Goal: Task Accomplishment & Management: Use online tool/utility

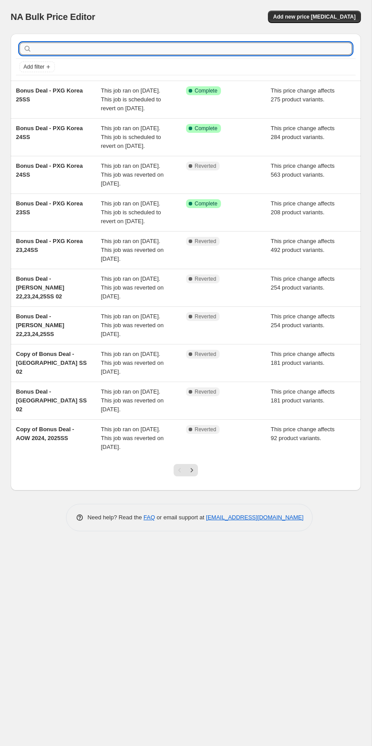
click at [272, 47] on input "text" at bounding box center [193, 48] width 318 height 12
type input "anew"
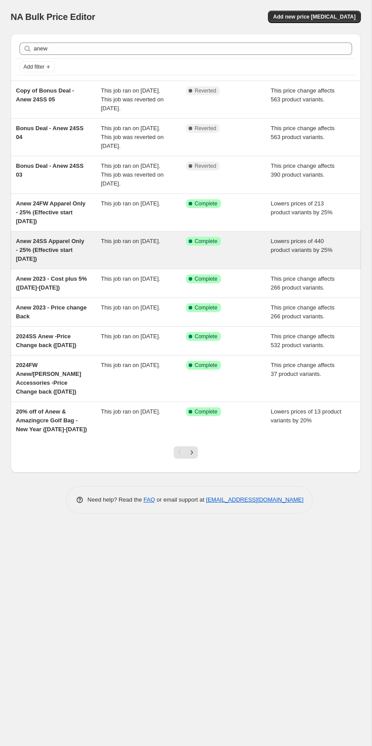
click at [142, 249] on div "This job ran on [DATE]." at bounding box center [143, 250] width 85 height 27
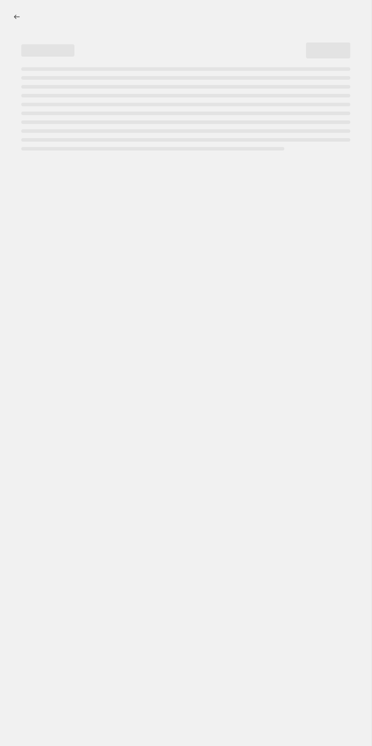
select select "percentage"
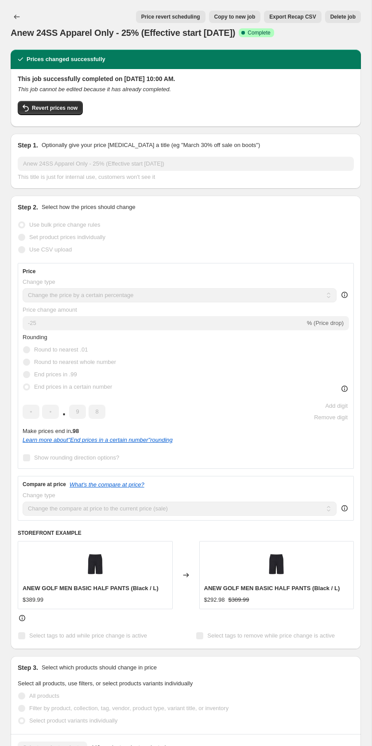
click at [192, 112] on div "Revert prices now" at bounding box center [186, 110] width 336 height 19
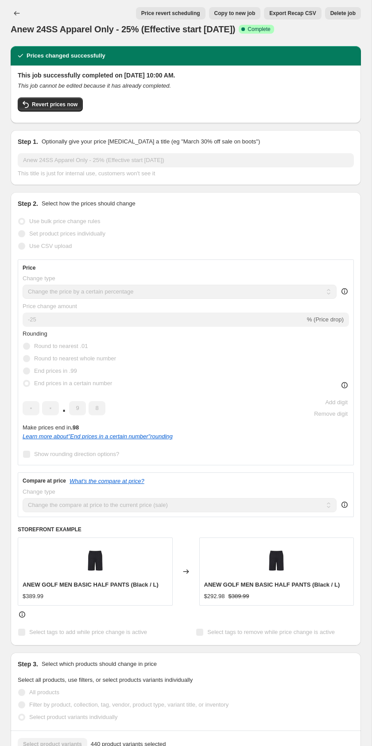
scroll to position [5, 0]
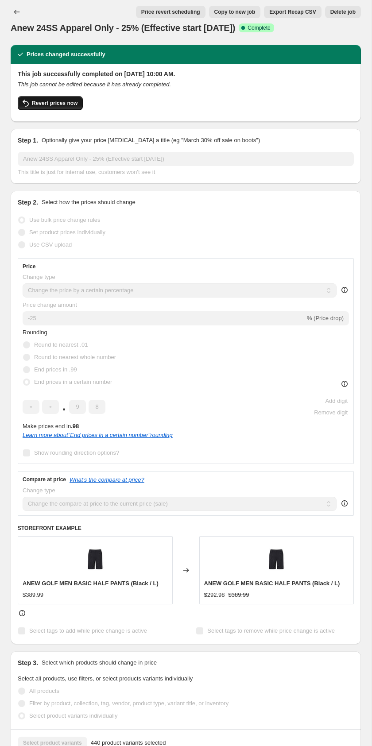
click at [73, 107] on button "Revert prices now" at bounding box center [50, 103] width 65 height 14
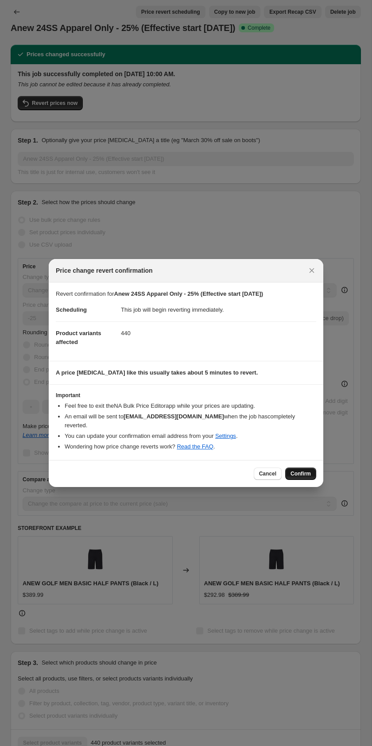
click at [294, 470] on span "Confirm" at bounding box center [300, 473] width 20 height 7
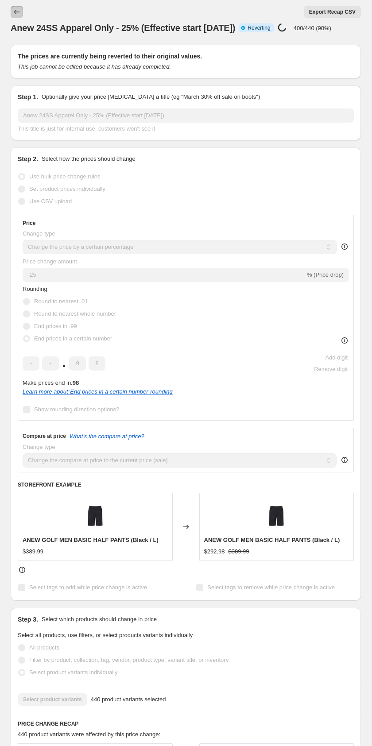
click at [16, 11] on icon "Price change jobs" at bounding box center [16, 12] width 9 height 9
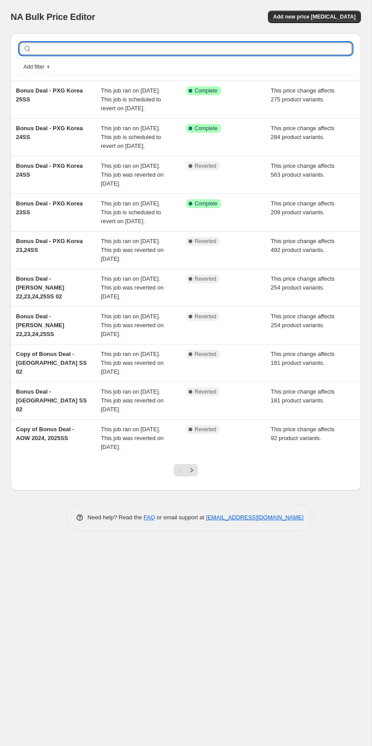
click at [108, 51] on input "text" at bounding box center [193, 48] width 318 height 12
type input "묻"
type input "anew"
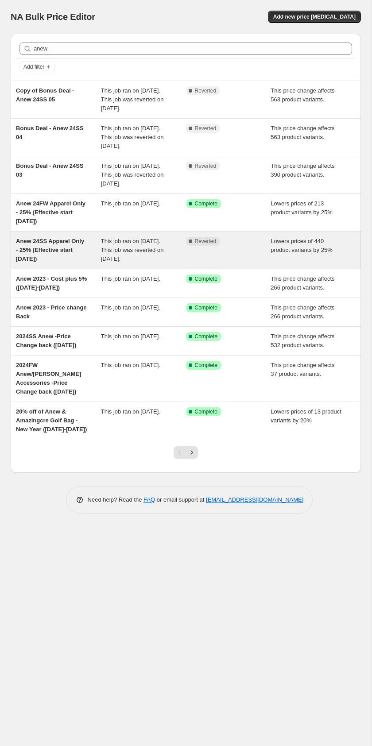
click at [76, 256] on div "Anew 24SS Apparel Only - 25% (Effective start [DATE])" at bounding box center [58, 250] width 85 height 27
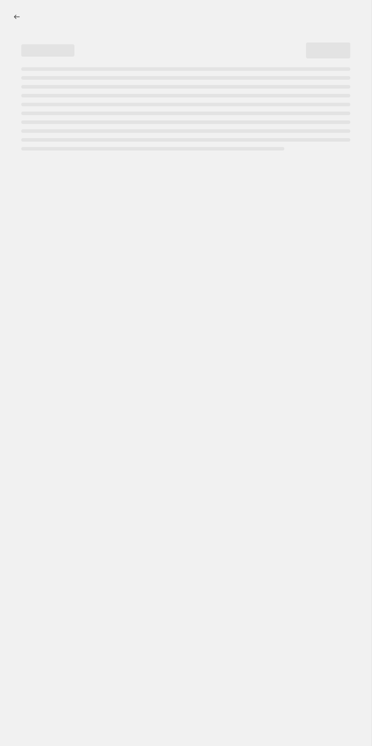
select select "percentage"
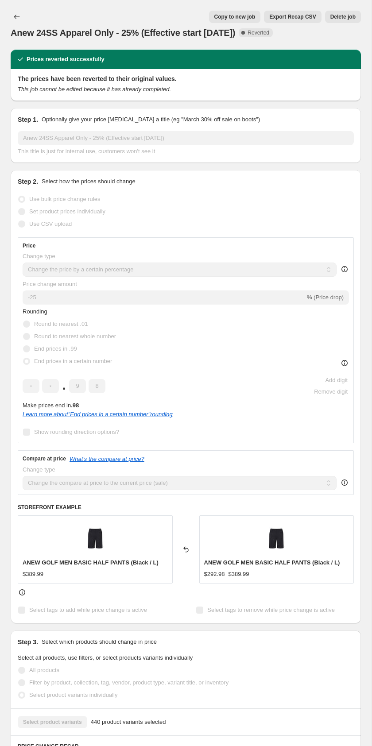
click at [239, 18] on span "Copy to new job" at bounding box center [234, 16] width 41 height 7
select select "percentage"
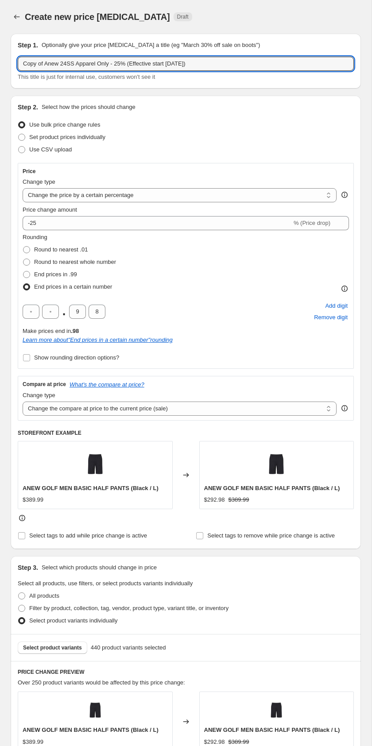
drag, startPoint x: 45, startPoint y: 65, endPoint x: 16, endPoint y: 62, distance: 28.5
click at [16, 62] on div "Step 1. Optionally give your price [MEDICAL_DATA] a title (eg "March 30% off sa…" at bounding box center [186, 61] width 350 height 55
click at [174, 63] on input "Anew 24SS Apparel Only - 25% (Effective start [DATE])" at bounding box center [186, 64] width 336 height 14
click at [185, 65] on input "Anew 24SS Apparel Only - 25% (Effective start [DATE])" at bounding box center [186, 64] width 336 height 14
click at [173, 65] on input "Anew 24SS Apparel Only - 25% (Effective start [DATE])" at bounding box center [186, 64] width 336 height 14
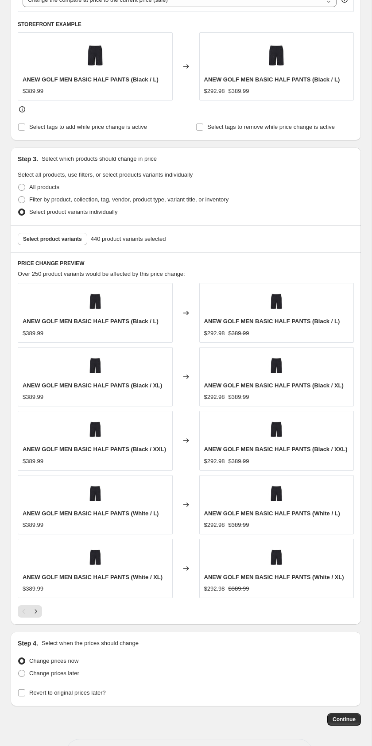
scroll to position [442, 0]
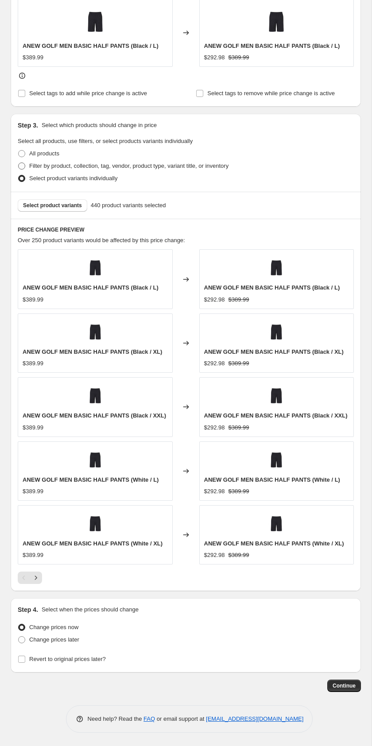
type input "Anew 24SS Apparel Only - 25% (Effective start [DATE])"
click at [80, 166] on span "Filter by product, collection, tag, vendor, product type, variant title, or inv…" at bounding box center [128, 165] width 199 height 7
click at [19, 163] on input "Filter by product, collection, tag, vendor, product type, variant title, or inv…" at bounding box center [18, 162] width 0 height 0
radio input "true"
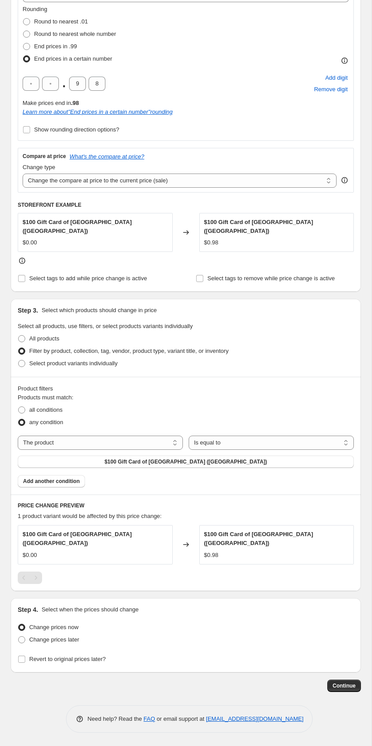
scroll to position [228, 0]
click at [167, 442] on select "The product The product's collection The product's tag The product's vendor The…" at bounding box center [100, 443] width 165 height 14
select select "tag"
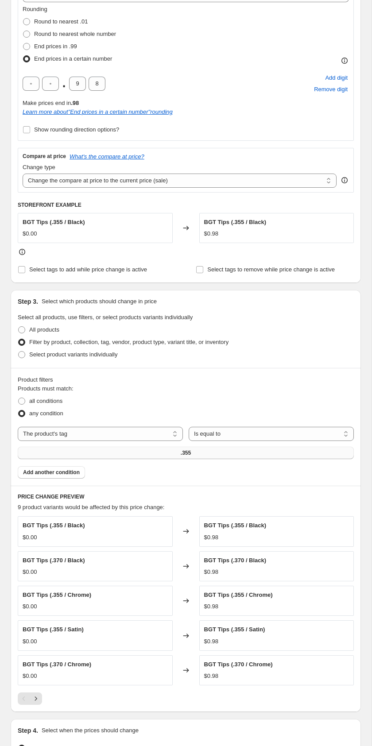
click at [186, 454] on span ".355" at bounding box center [186, 452] width 10 height 7
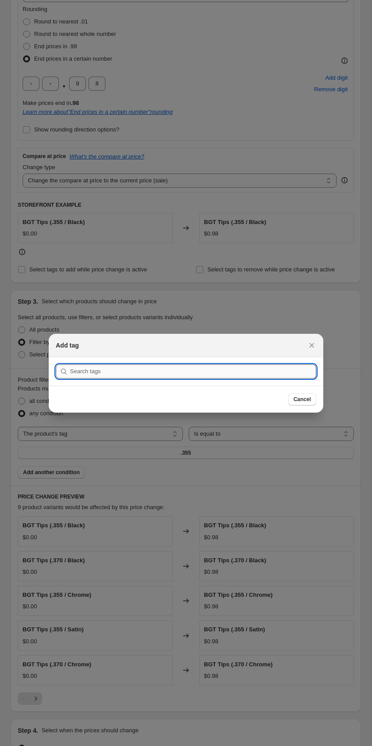
click at [164, 373] on input ":r78:" at bounding box center [193, 371] width 246 height 14
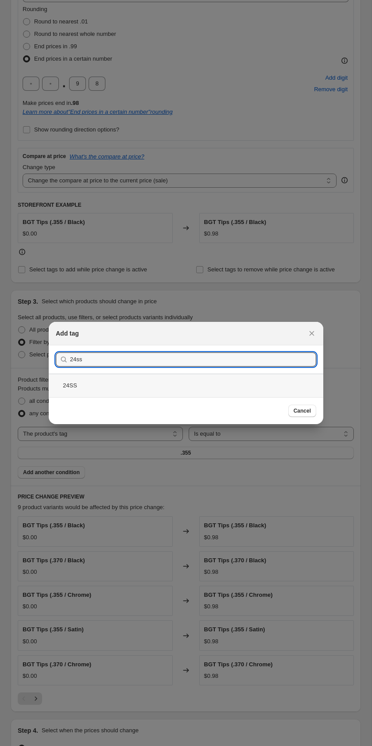
type input "24ss"
click at [132, 388] on div "24SS" at bounding box center [186, 385] width 274 height 23
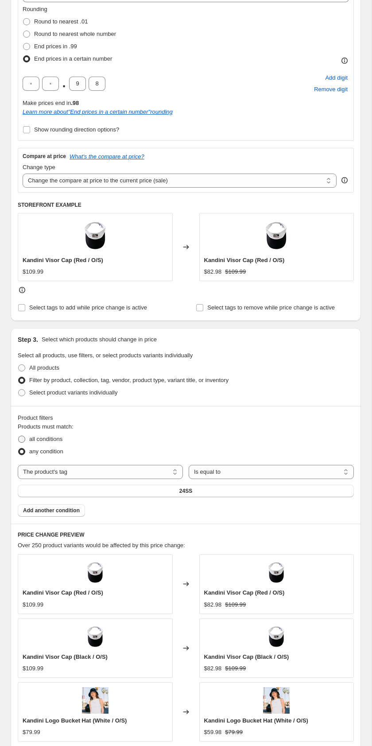
click at [56, 439] on span "all conditions" at bounding box center [45, 439] width 33 height 7
click at [19, 436] on input "all conditions" at bounding box center [18, 436] width 0 height 0
radio input "true"
click at [71, 512] on span "Add another condition" at bounding box center [51, 510] width 57 height 7
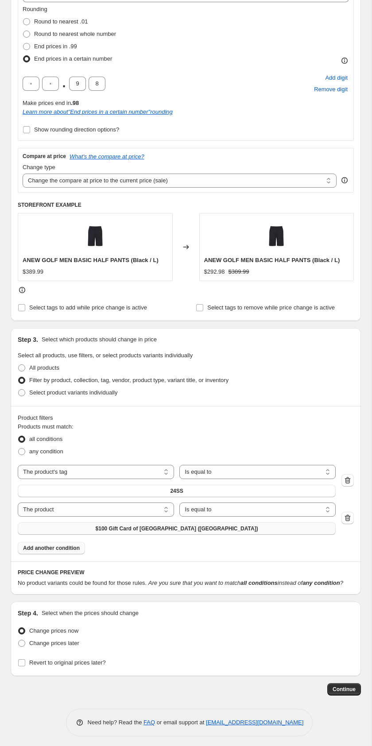
click at [168, 525] on span "$100 Gift Card of [GEOGRAPHIC_DATA] ([GEOGRAPHIC_DATA])" at bounding box center [177, 528] width 162 height 7
click at [73, 511] on select "The product The product's collection The product's tag The product's vendor The…" at bounding box center [96, 509] width 156 height 14
select select "collection"
click at [187, 532] on button "$150 Each" at bounding box center [177, 528] width 318 height 12
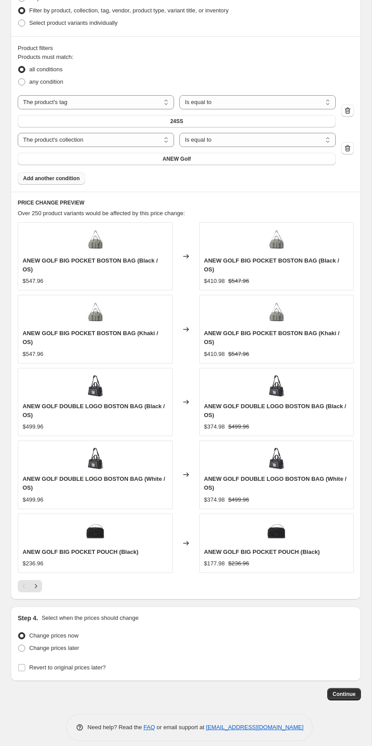
scroll to position [615, 0]
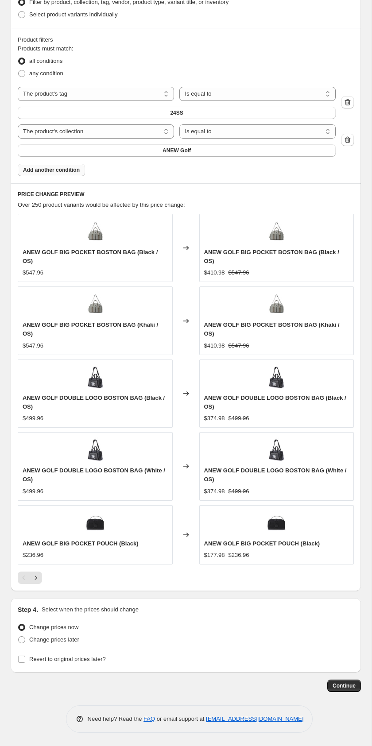
click at [57, 264] on div "ANEW GOLF BIG POCKET BOSTON BAG (Black / OS)" at bounding box center [95, 257] width 145 height 18
drag, startPoint x: 135, startPoint y: 253, endPoint x: 24, endPoint y: 250, distance: 110.3
click at [24, 250] on span "ANEW GOLF BIG POCKET BOSTON BAG (Black / OS)" at bounding box center [90, 256] width 135 height 15
copy span "ANEW GOLF BIG POCKET BOSTON BAG"
click at [341, 686] on span "Continue" at bounding box center [343, 685] width 23 height 7
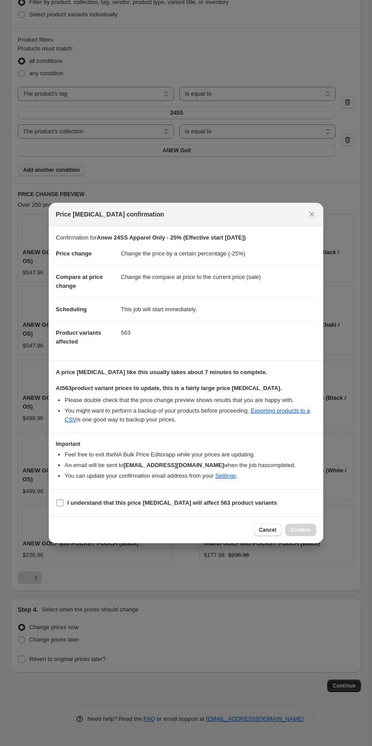
click at [201, 501] on b "I understand that this price [MEDICAL_DATA] will affect 563 product variants" at bounding box center [171, 502] width 209 height 7
click at [63, 501] on input "I understand that this price [MEDICAL_DATA] will affect 563 product variants" at bounding box center [59, 502] width 7 height 7
checkbox input "true"
click at [304, 531] on span "Confirm" at bounding box center [300, 529] width 20 height 7
type input "Anew 24SS Apparel Only - 25% (Effective start [DATE])"
